Goal: Subscribe to service/newsletter

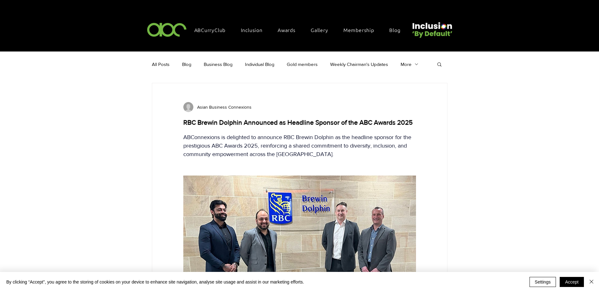
click at [166, 28] on img at bounding box center [166, 29] width 43 height 19
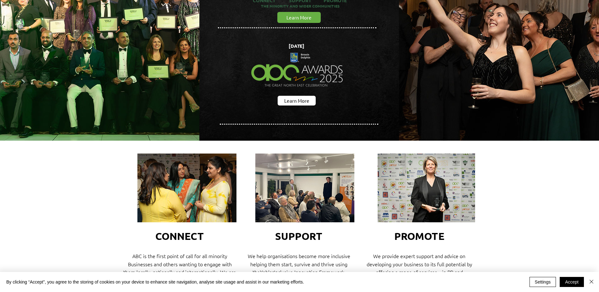
scroll to position [94, 0]
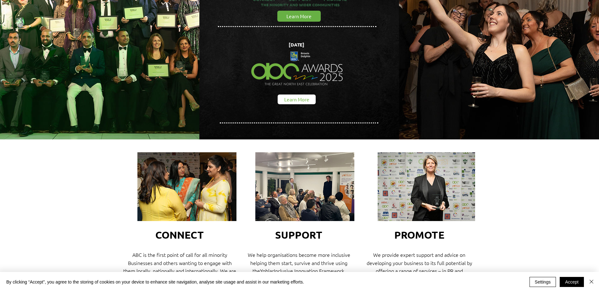
click at [306, 96] on span "Learn More" at bounding box center [296, 99] width 25 height 7
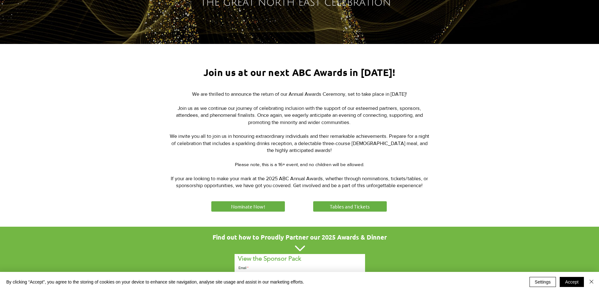
scroll to position [189, 0]
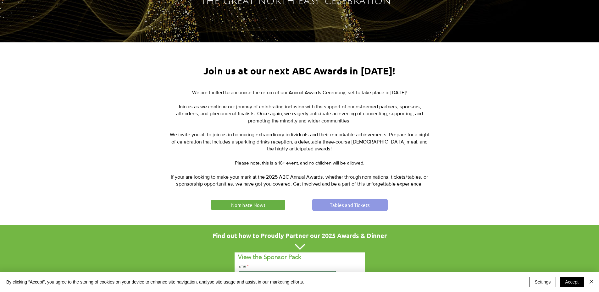
click at [352, 200] on link "Tables and Tickets" at bounding box center [349, 205] width 75 height 12
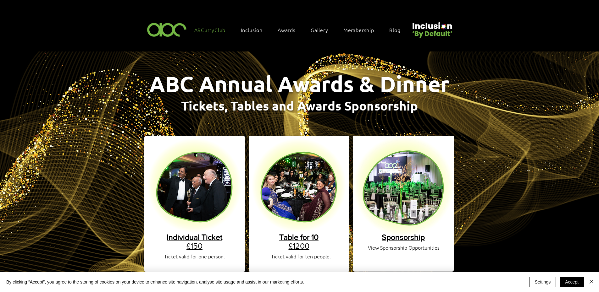
click at [205, 32] on span "ABCurryClub" at bounding box center [209, 29] width 31 height 7
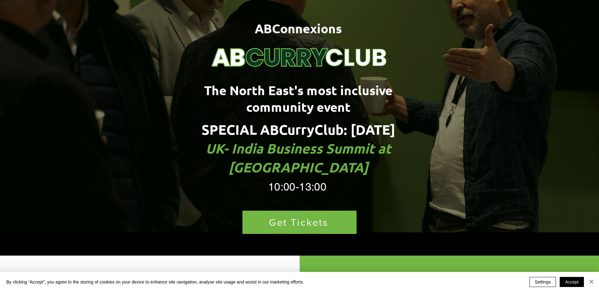
scroll to position [56, 0]
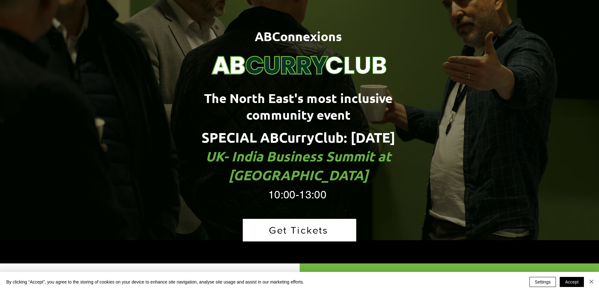
click at [323, 219] on span "Get Tickets" at bounding box center [299, 230] width 113 height 23
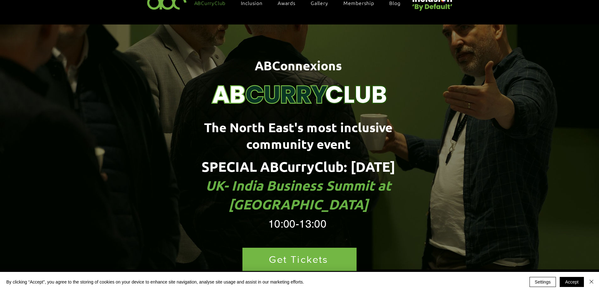
scroll to position [0, 0]
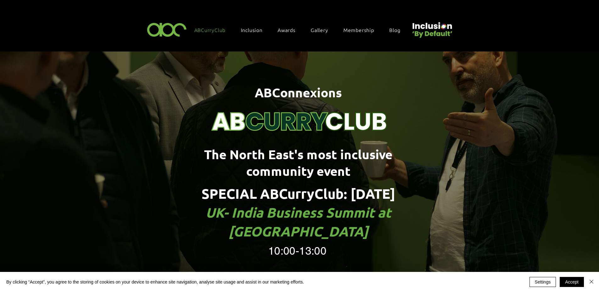
click at [155, 25] on img at bounding box center [166, 29] width 43 height 19
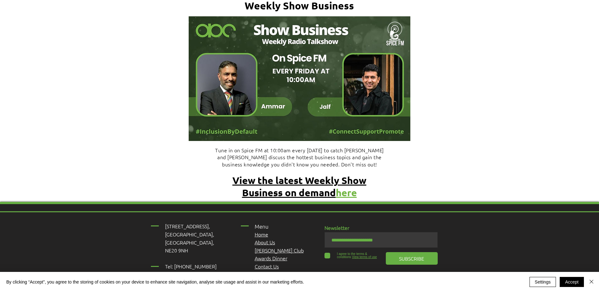
scroll to position [2577, 0]
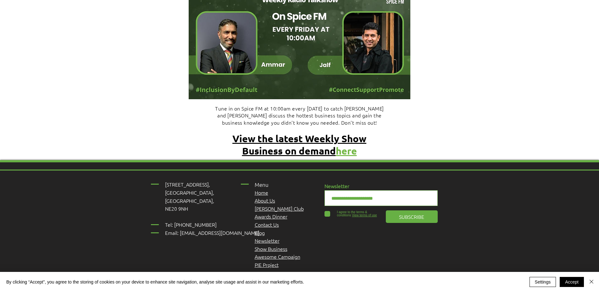
click at [361, 190] on input "email" at bounding box center [380, 198] width 113 height 16
type input "**********"
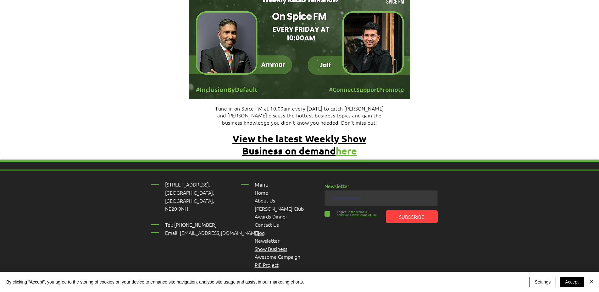
click at [407, 211] on button "SUBSCRIBE" at bounding box center [412, 217] width 52 height 13
